Goal: Transaction & Acquisition: Obtain resource

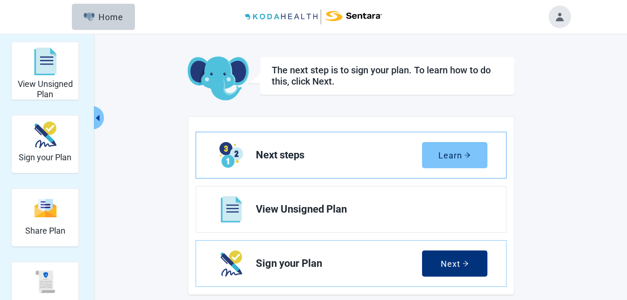
click at [454, 153] on div "Learn" at bounding box center [454, 154] width 32 height 9
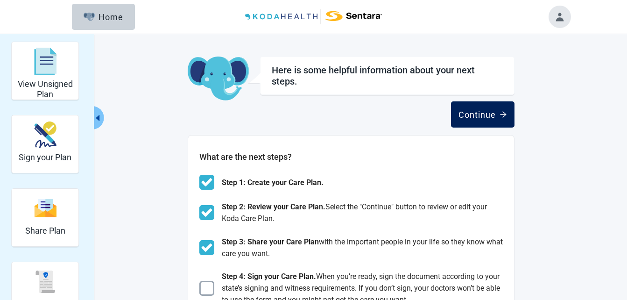
click at [480, 110] on div "Continue" at bounding box center [483, 114] width 49 height 9
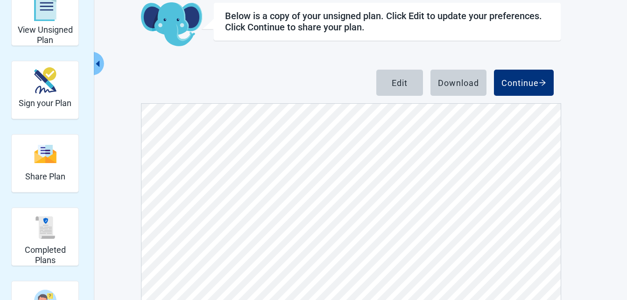
scroll to position [51, 0]
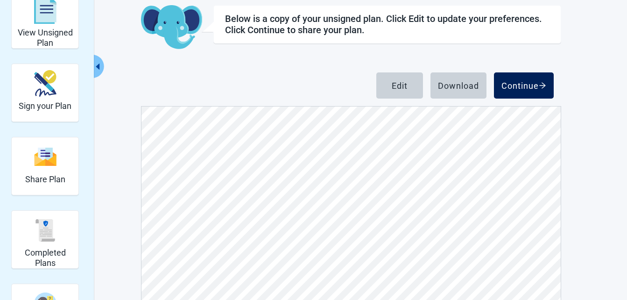
click at [520, 83] on div "Continue" at bounding box center [523, 85] width 45 height 9
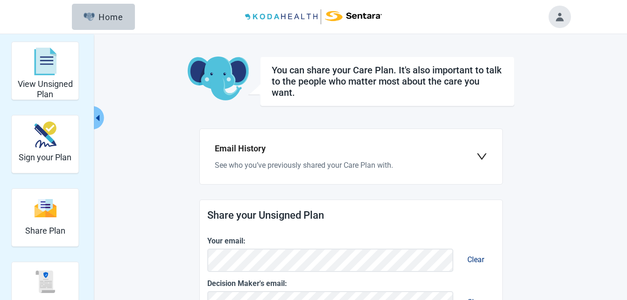
click at [99, 117] on icon "caret-left" at bounding box center [98, 118] width 4 height 6
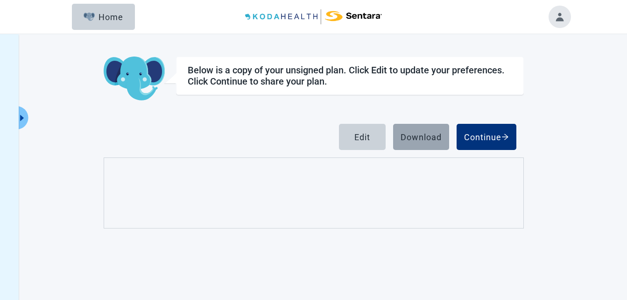
scroll to position [34, 0]
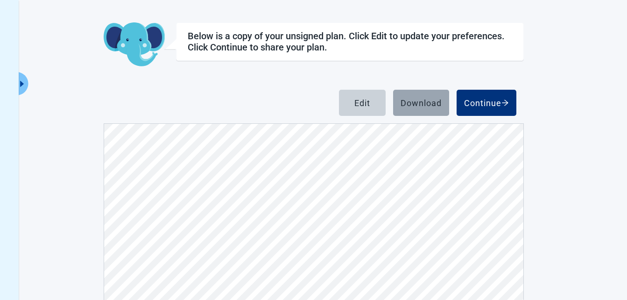
click at [409, 98] on div "Download" at bounding box center [421, 102] width 41 height 9
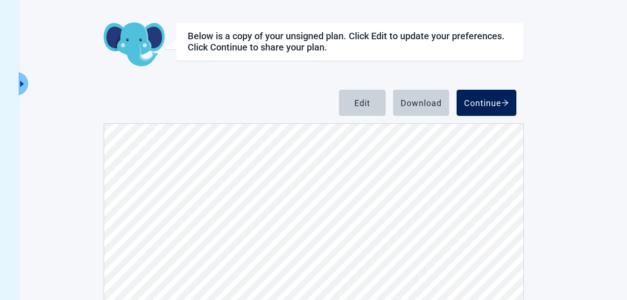
click at [504, 99] on icon "arrow-right" at bounding box center [504, 102] width 7 height 7
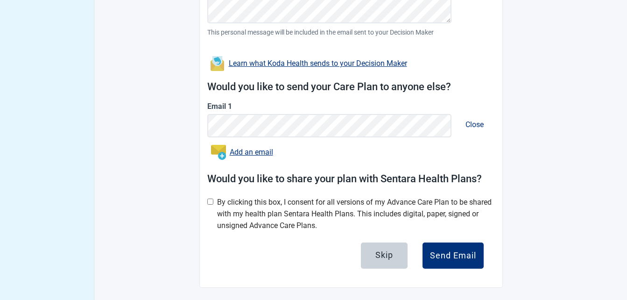
scroll to position [406, 0]
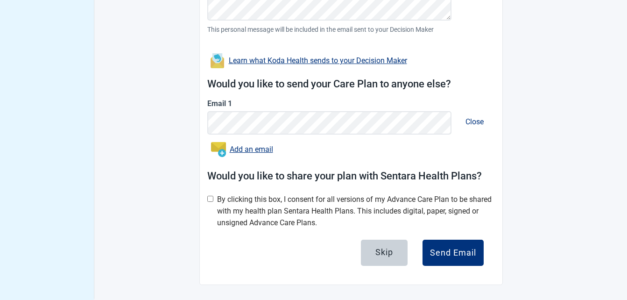
click at [210, 199] on input "Main content" at bounding box center [210, 199] width 6 height 6
checkbox input "true"
click at [465, 252] on div "Send Email" at bounding box center [453, 252] width 46 height 9
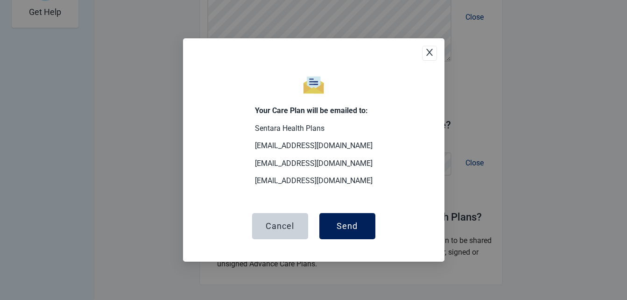
click at [350, 224] on div "Send" at bounding box center [347, 225] width 21 height 9
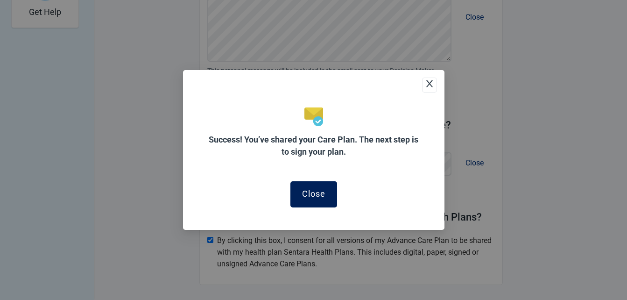
click at [307, 191] on div "Close" at bounding box center [313, 193] width 23 height 9
